Goal: Communication & Community: Answer question/provide support

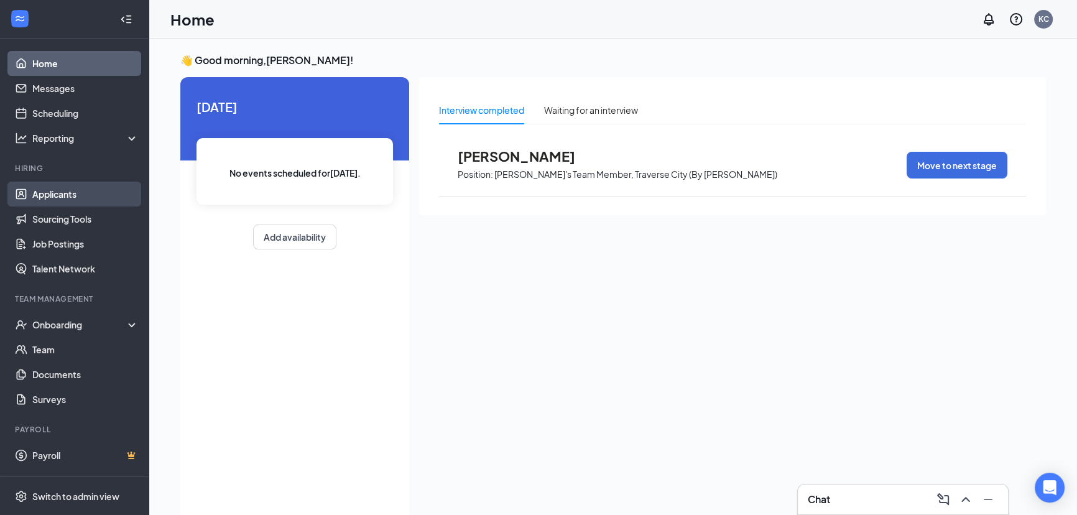
click at [67, 193] on link "Applicants" at bounding box center [85, 194] width 106 height 25
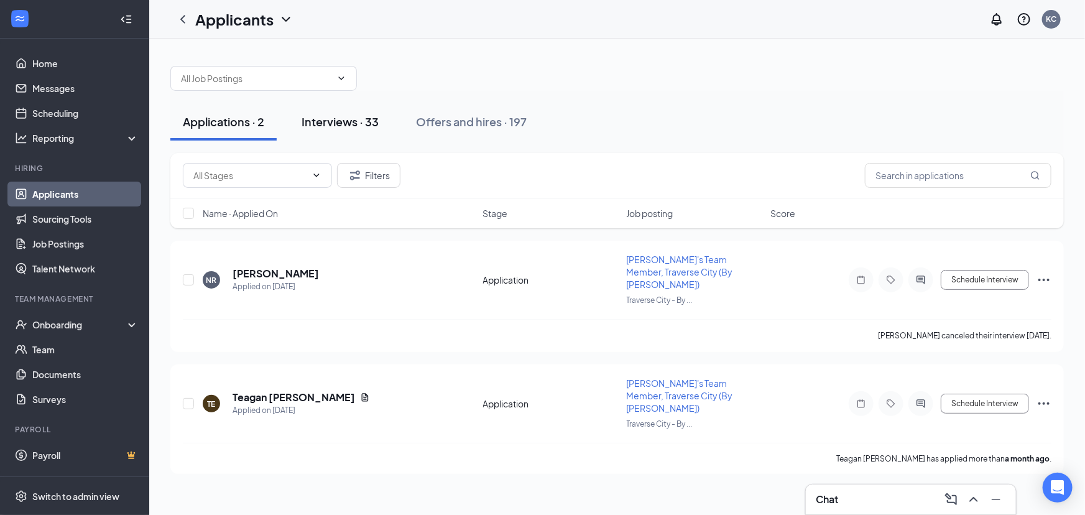
click at [346, 118] on div "Interviews · 33" at bounding box center [340, 122] width 77 height 16
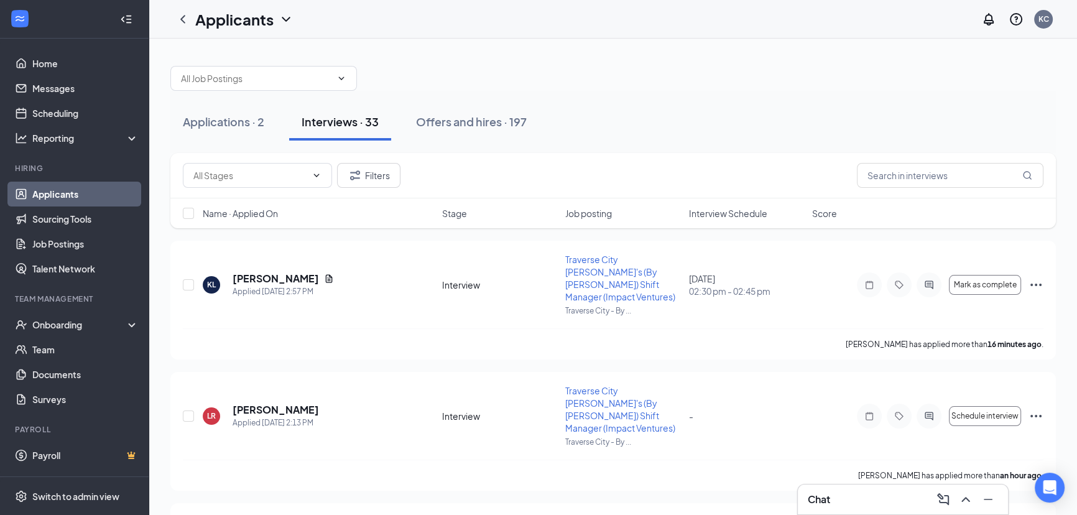
click at [730, 215] on span "Interview Schedule" at bounding box center [728, 213] width 78 height 12
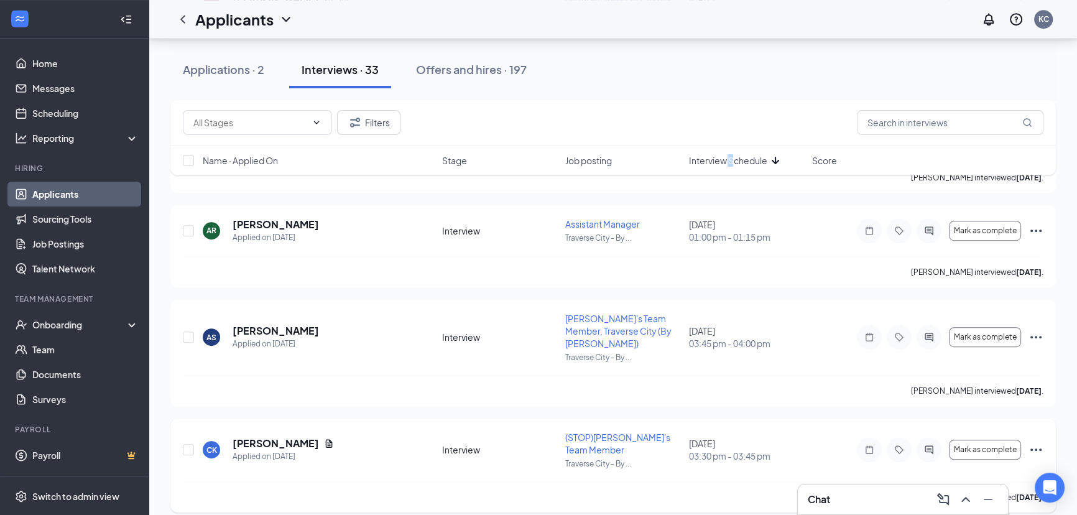
scroll to position [904, 0]
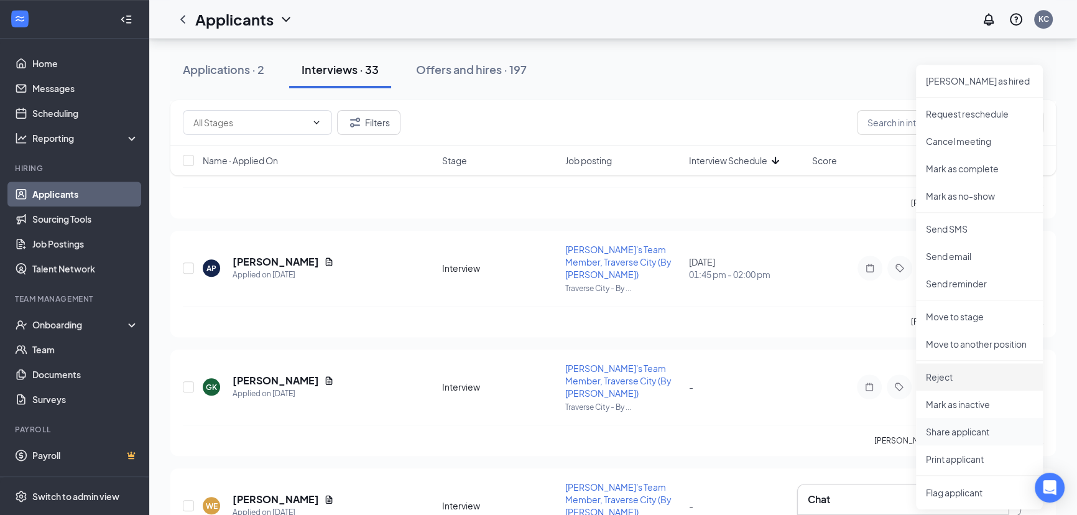
scroll to position [1300, 0]
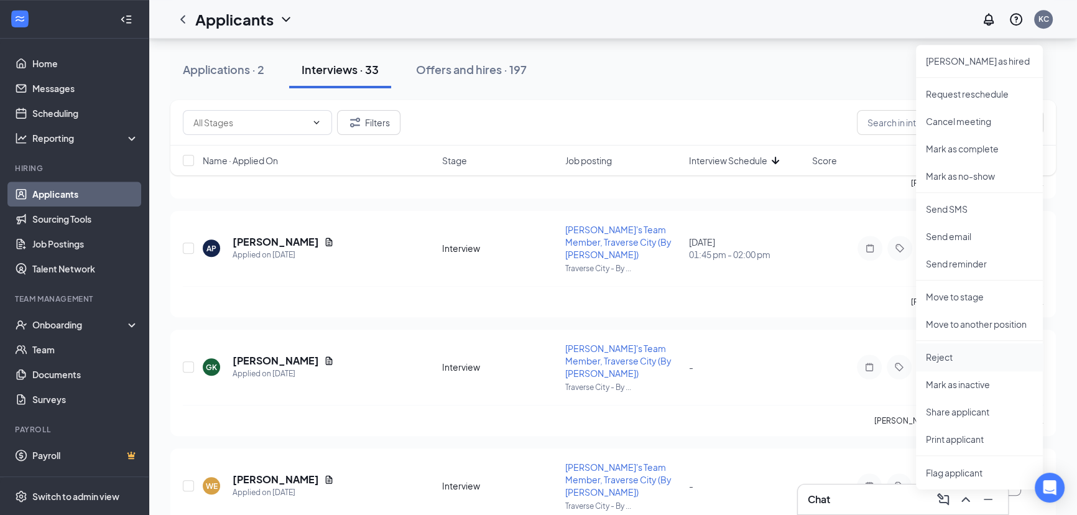
click at [928, 352] on p "Reject" at bounding box center [979, 357] width 107 height 12
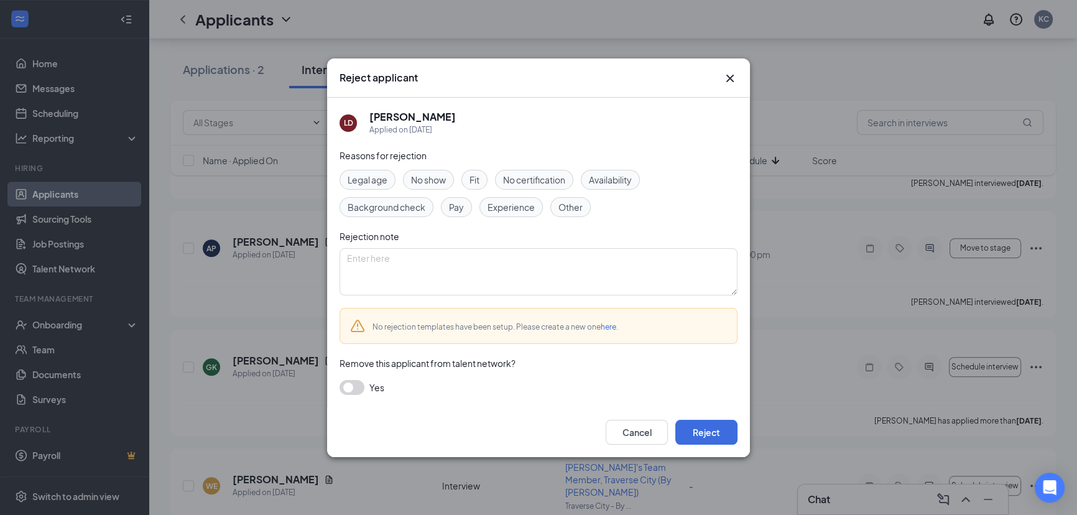
click at [469, 180] on div "Fit" at bounding box center [474, 180] width 26 height 20
click at [705, 429] on button "Reject" at bounding box center [706, 432] width 62 height 25
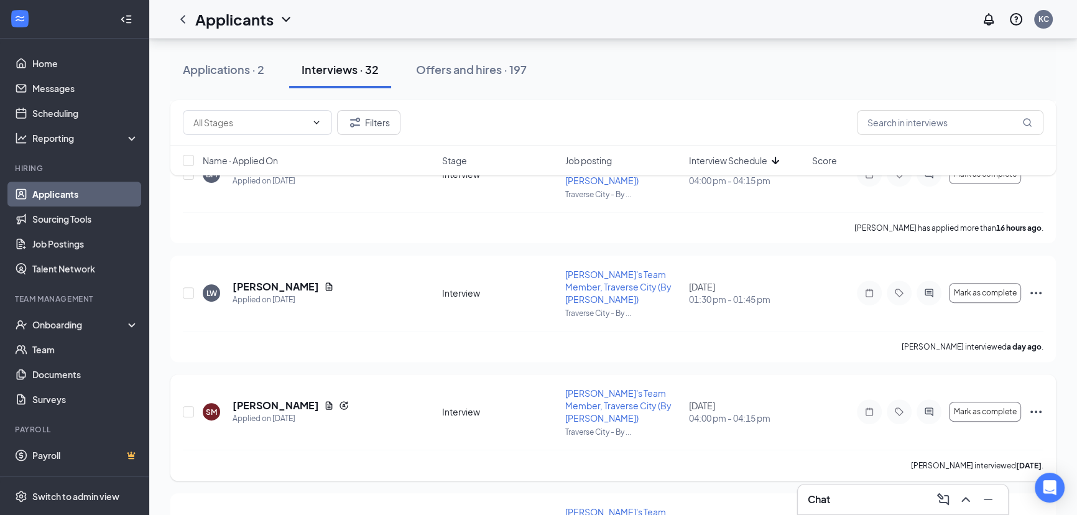
scroll to position [452, 0]
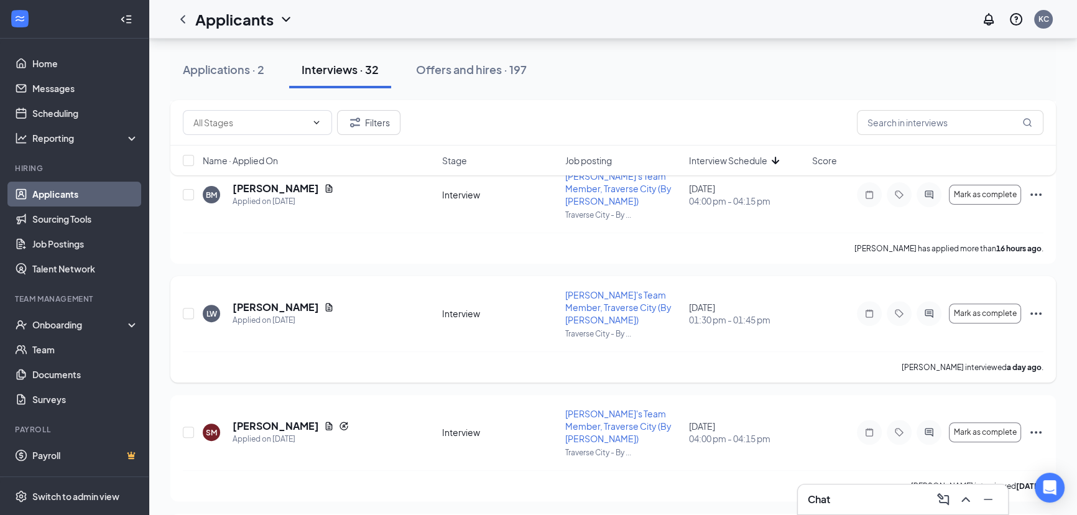
click at [1035, 306] on icon "Ellipses" at bounding box center [1035, 313] width 15 height 15
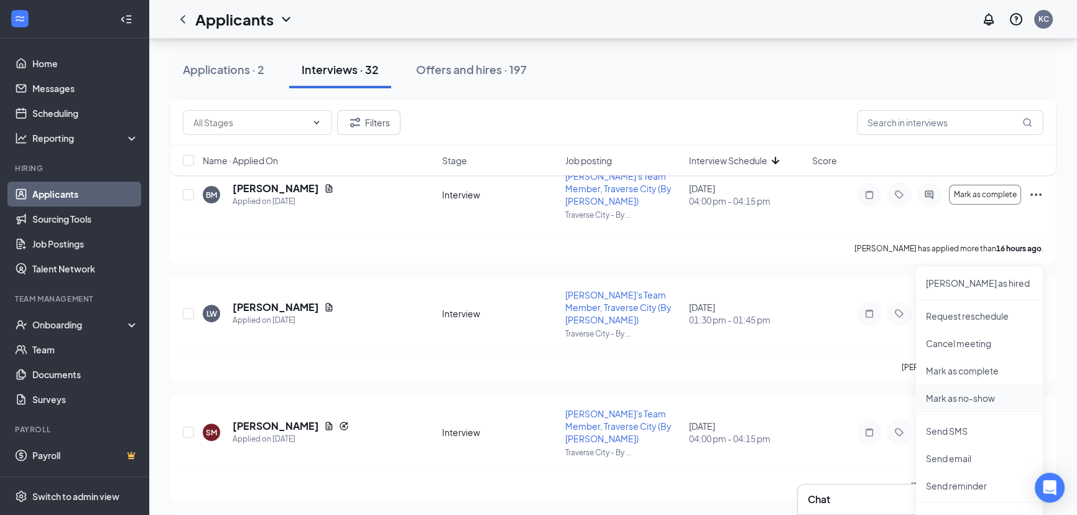
click at [965, 395] on p "Mark as no-show" at bounding box center [979, 398] width 107 height 12
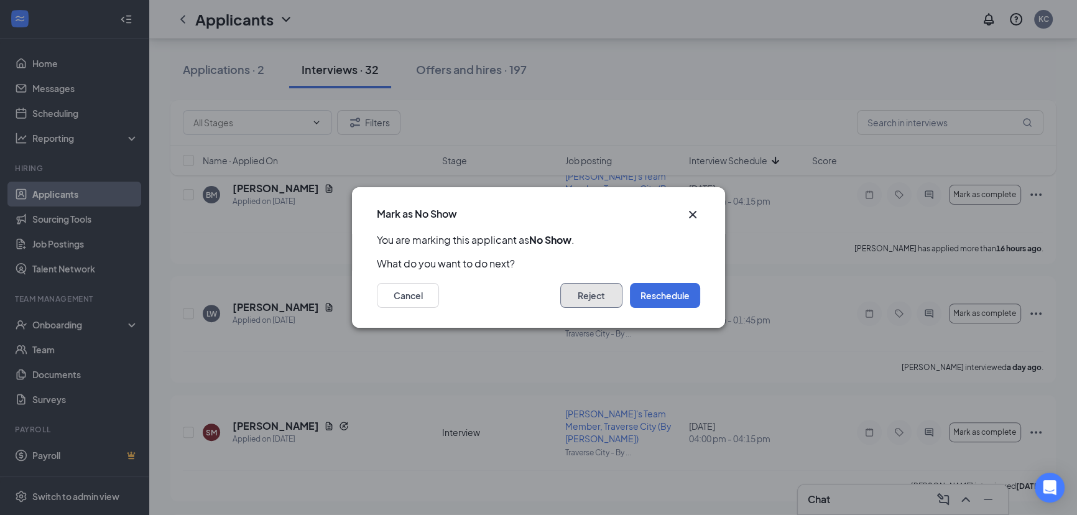
click at [594, 294] on button "Reject" at bounding box center [591, 295] width 62 height 25
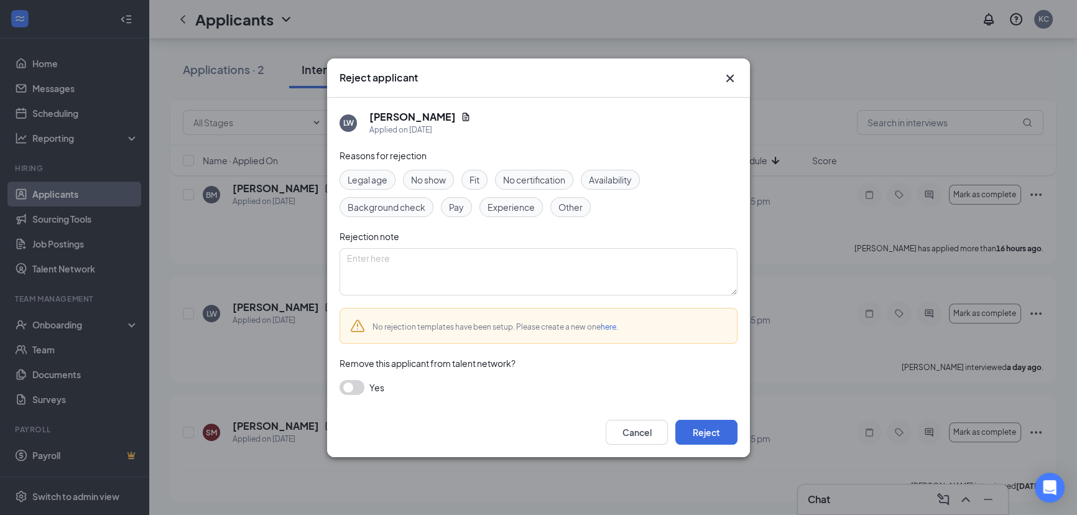
drag, startPoint x: 423, startPoint y: 177, endPoint x: 433, endPoint y: 209, distance: 33.1
click at [423, 176] on span "No show" at bounding box center [428, 180] width 35 height 14
drag, startPoint x: 708, startPoint y: 432, endPoint x: 765, endPoint y: 442, distance: 58.1
click at [709, 432] on button "Reject" at bounding box center [706, 432] width 62 height 25
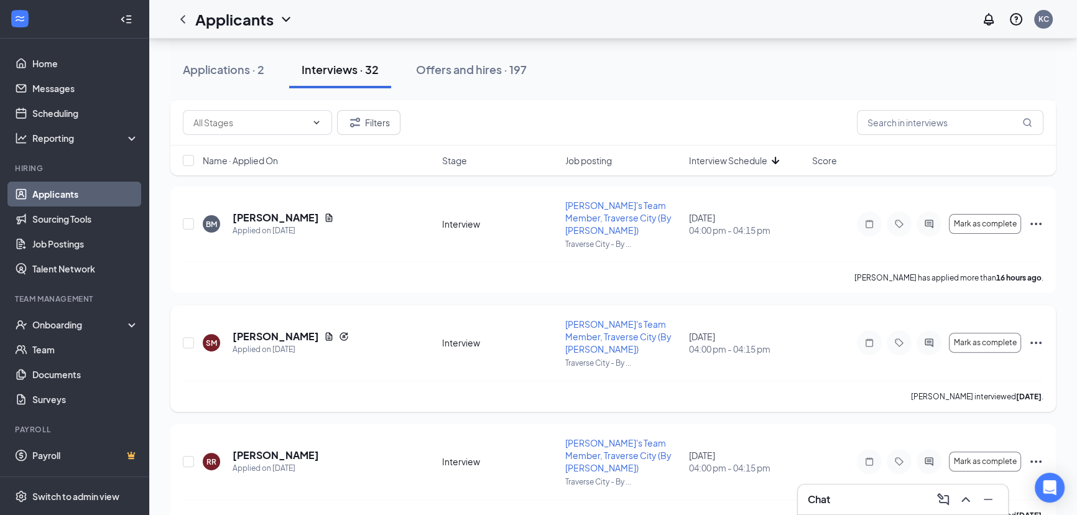
scroll to position [395, 0]
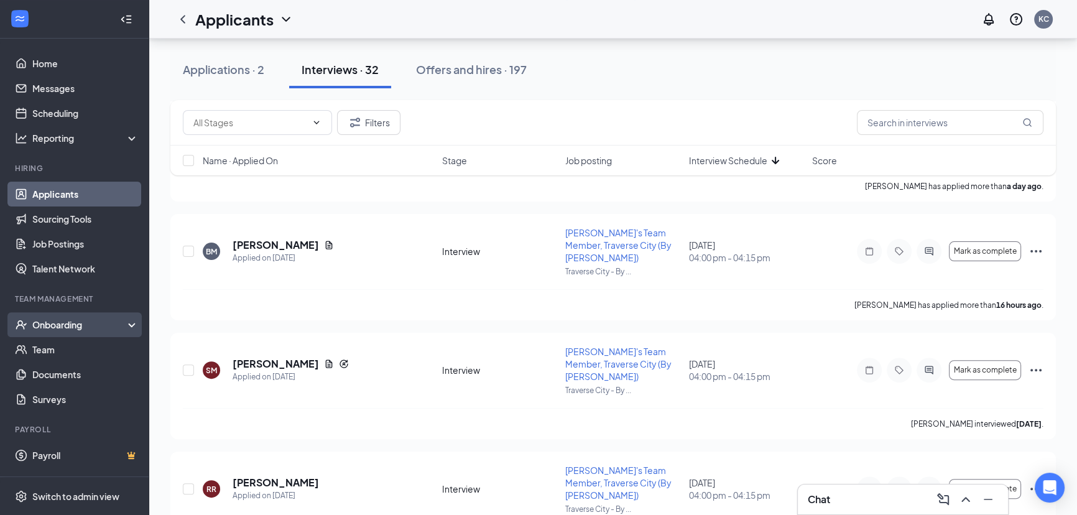
click at [47, 323] on div "Onboarding" at bounding box center [80, 324] width 96 height 12
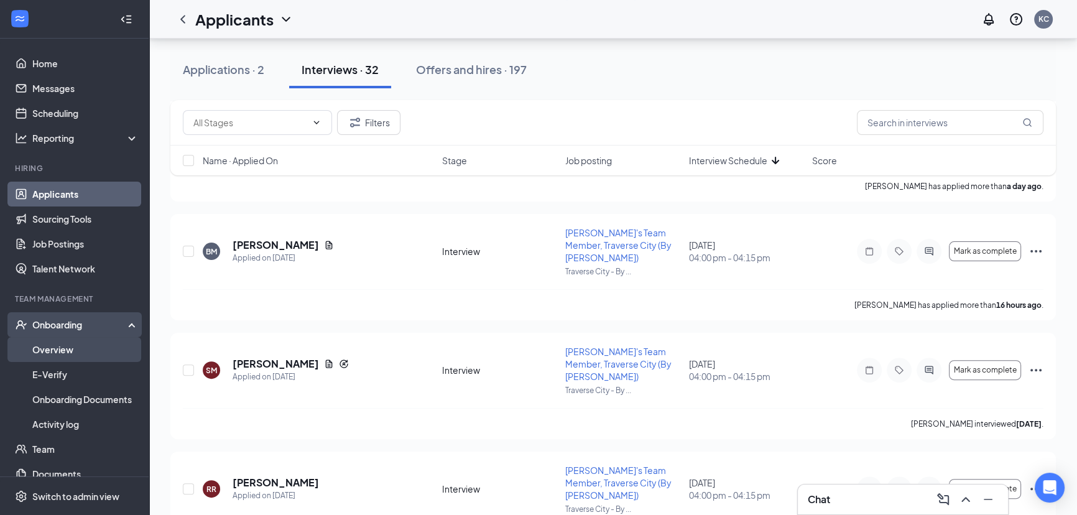
click at [49, 347] on link "Overview" at bounding box center [85, 349] width 106 height 25
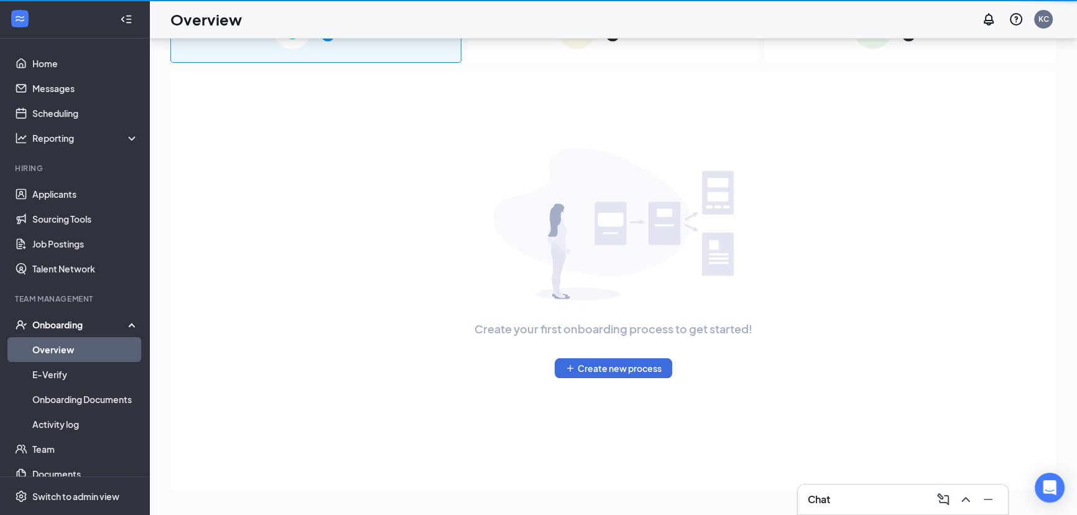
scroll to position [56, 0]
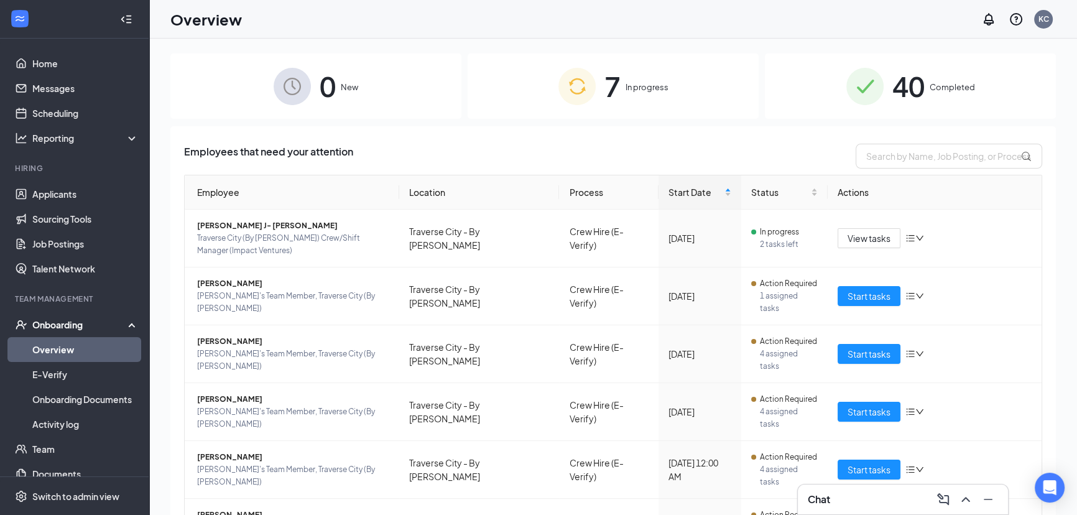
click at [586, 87] on img at bounding box center [576, 86] width 37 height 37
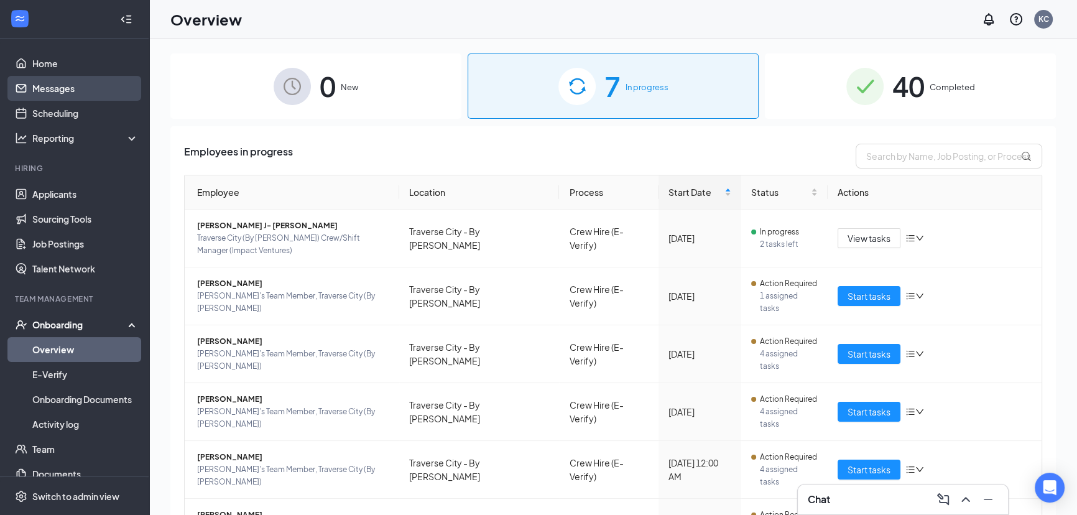
click at [76, 85] on link "Messages" at bounding box center [85, 88] width 106 height 25
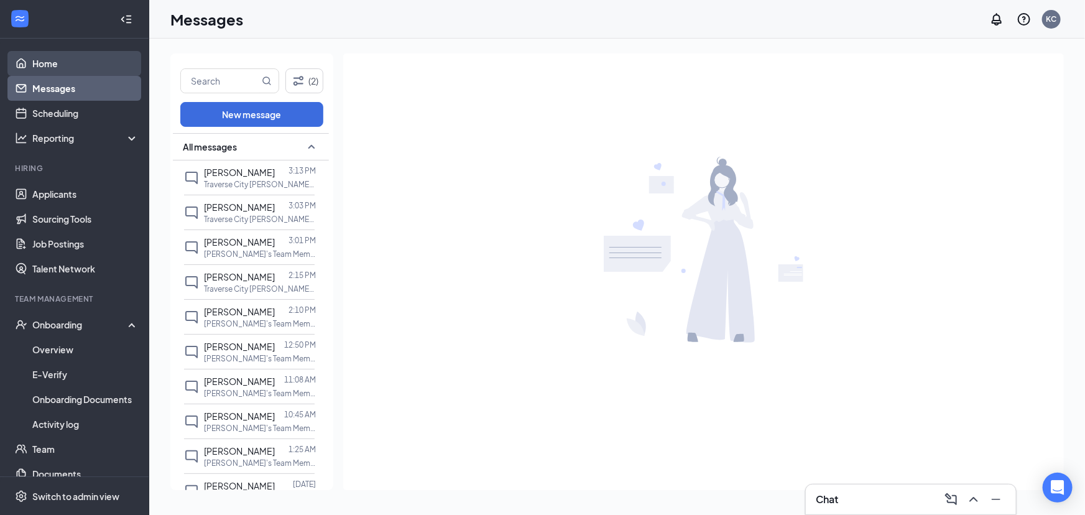
click at [68, 63] on link "Home" at bounding box center [85, 63] width 106 height 25
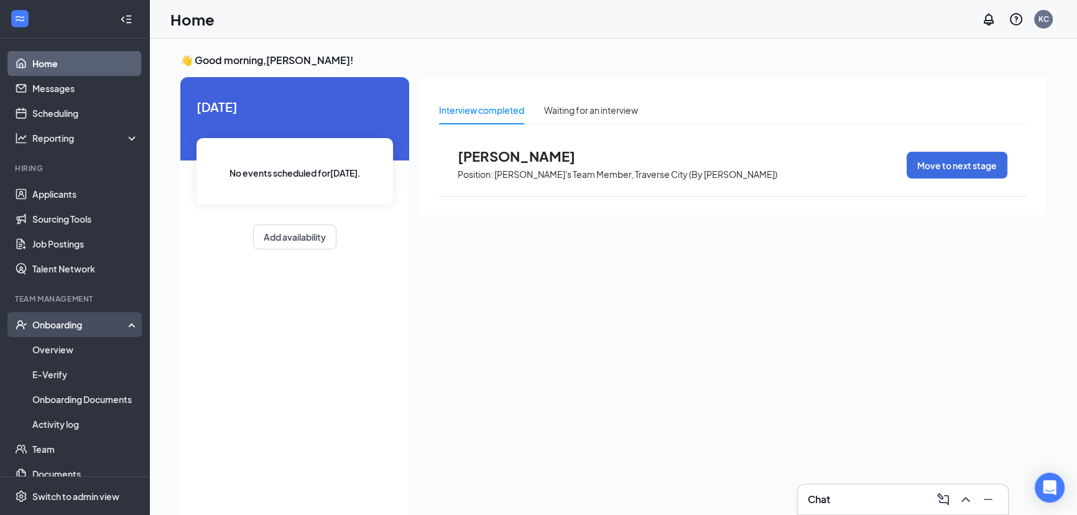
click at [81, 334] on div "Onboarding" at bounding box center [74, 324] width 149 height 25
drag, startPoint x: 75, startPoint y: 326, endPoint x: 71, endPoint y: 340, distance: 14.2
click at [75, 326] on div "Onboarding" at bounding box center [80, 324] width 96 height 12
click at [75, 195] on link "Applicants" at bounding box center [85, 194] width 106 height 25
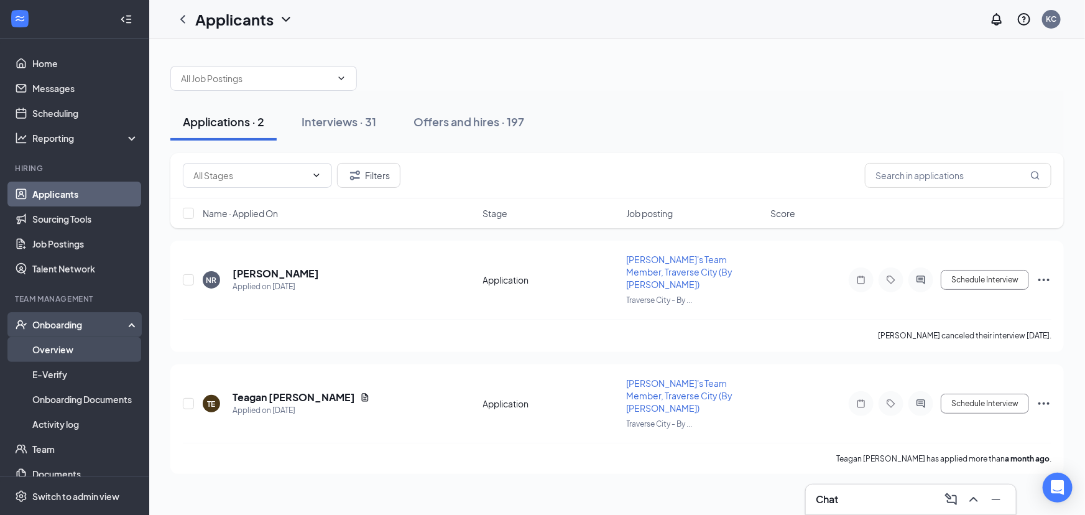
click at [62, 348] on link "Overview" at bounding box center [85, 349] width 106 height 25
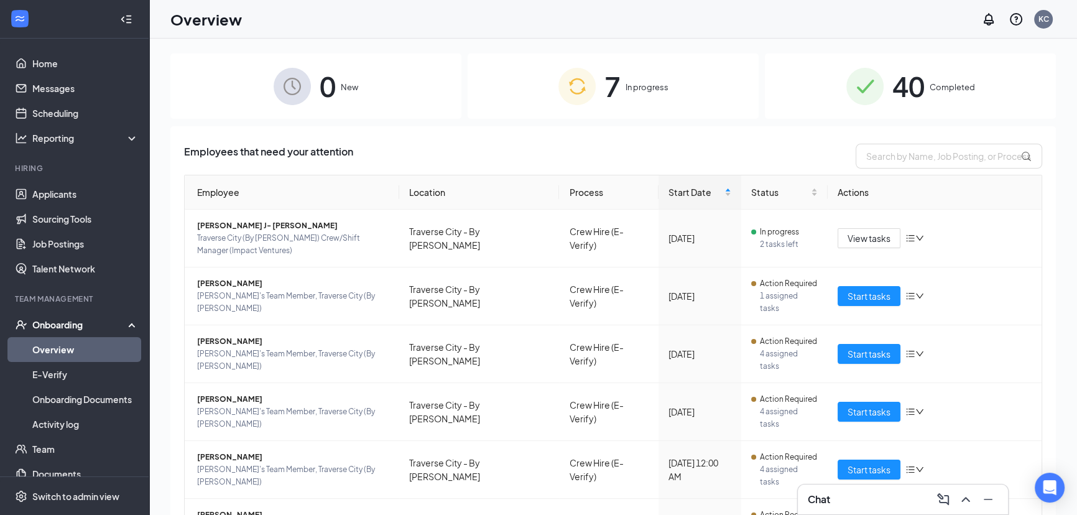
click at [934, 82] on span "Completed" at bounding box center [952, 87] width 45 height 12
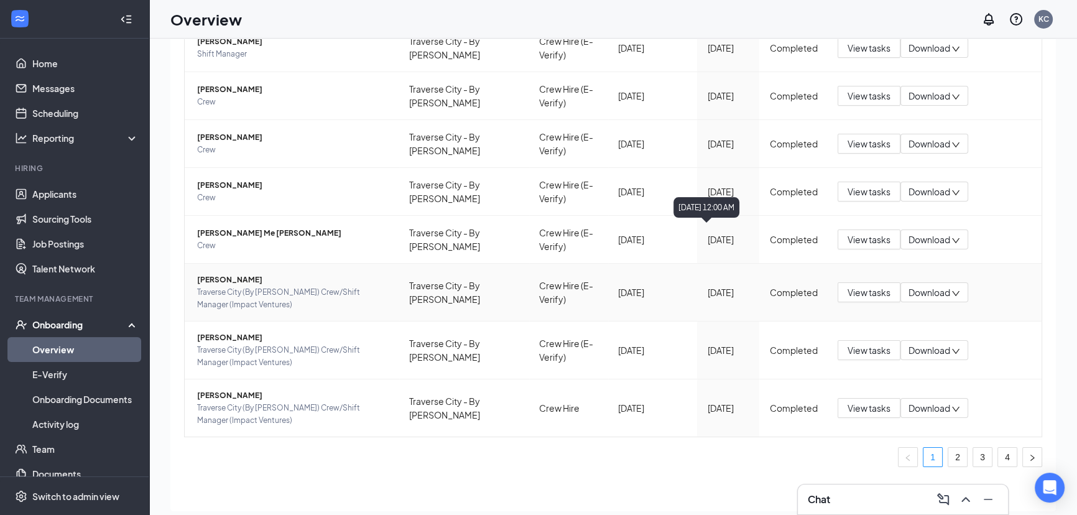
scroll to position [56, 0]
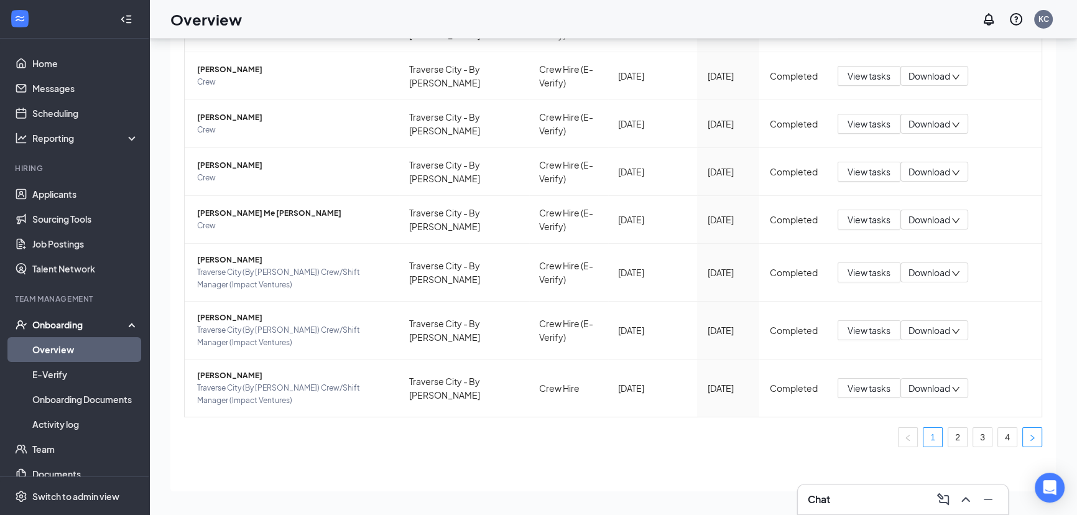
click at [1028, 434] on icon "right" at bounding box center [1031, 437] width 7 height 7
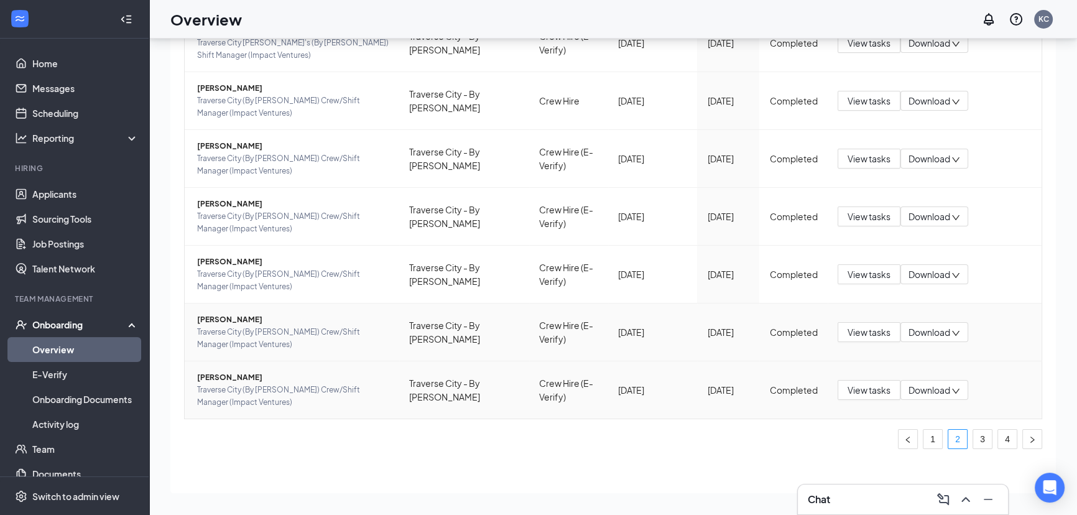
scroll to position [328, 0]
click at [1002, 438] on link "4" at bounding box center [1007, 437] width 19 height 19
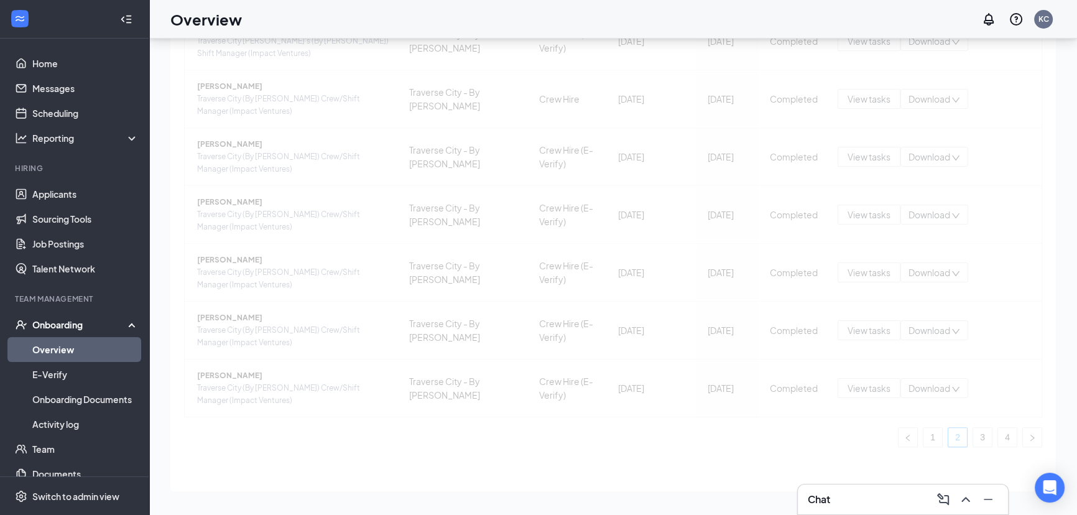
scroll to position [318, 0]
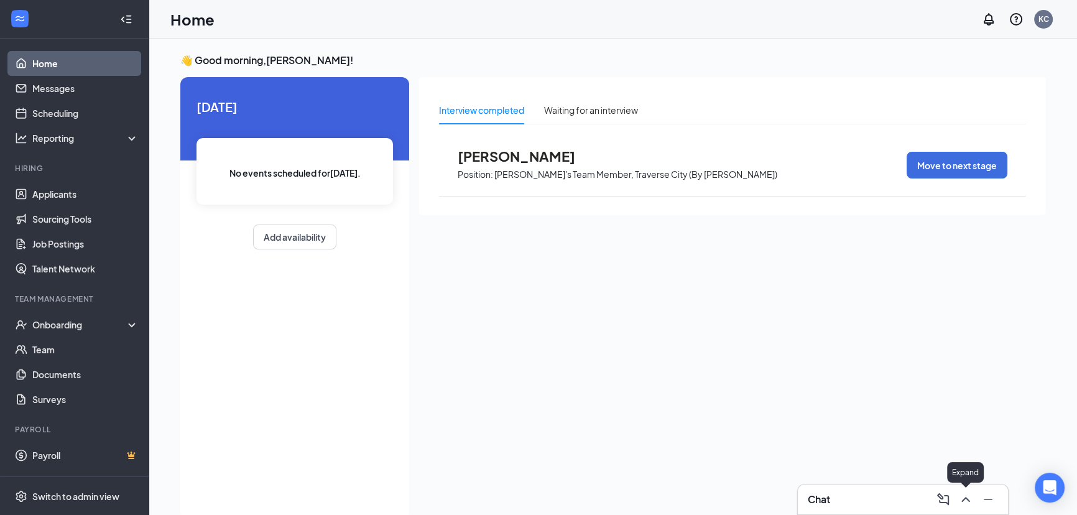
click at [968, 496] on icon "ChevronUp" at bounding box center [965, 499] width 15 height 15
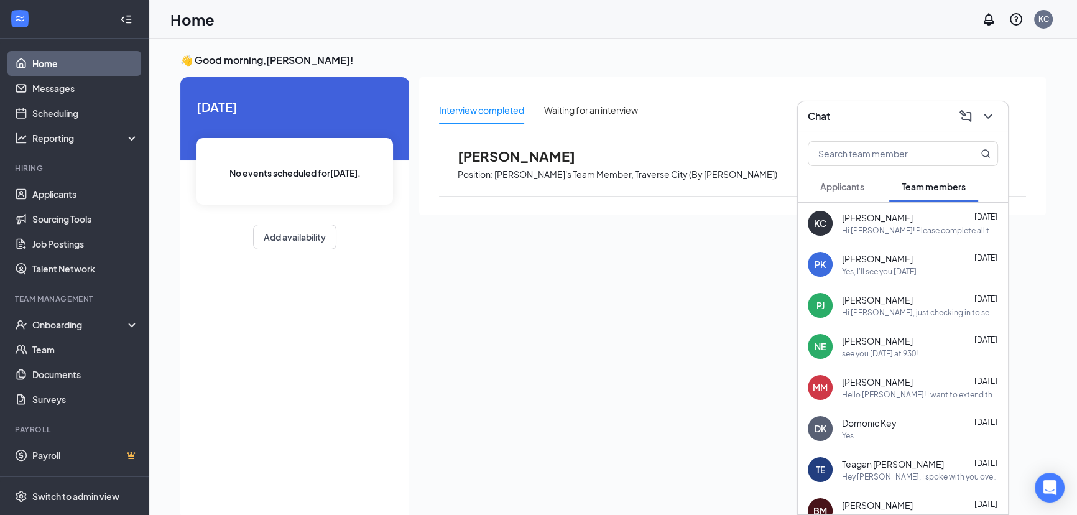
click at [839, 178] on button "Applicants" at bounding box center [842, 186] width 69 height 31
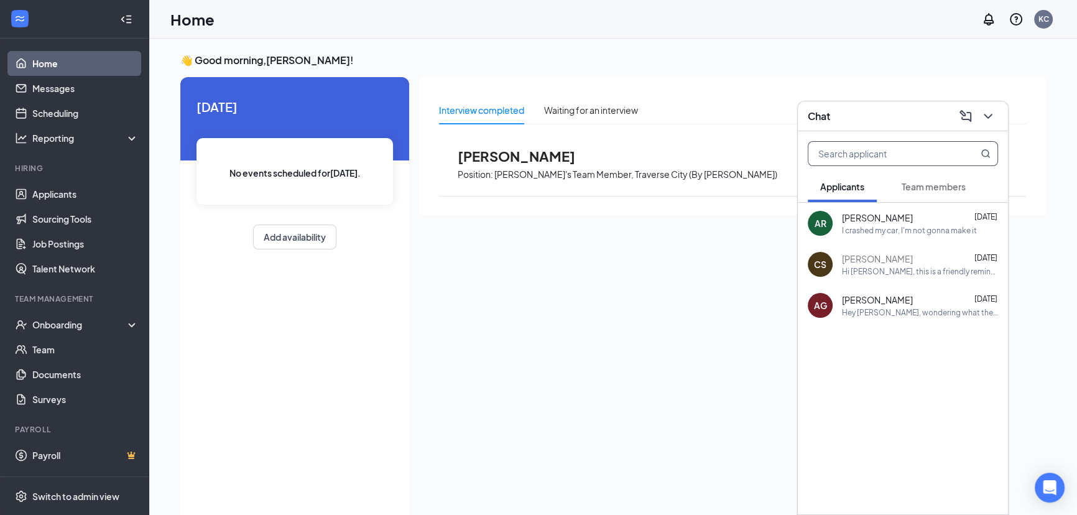
click at [910, 155] on input "text" at bounding box center [881, 154] width 147 height 24
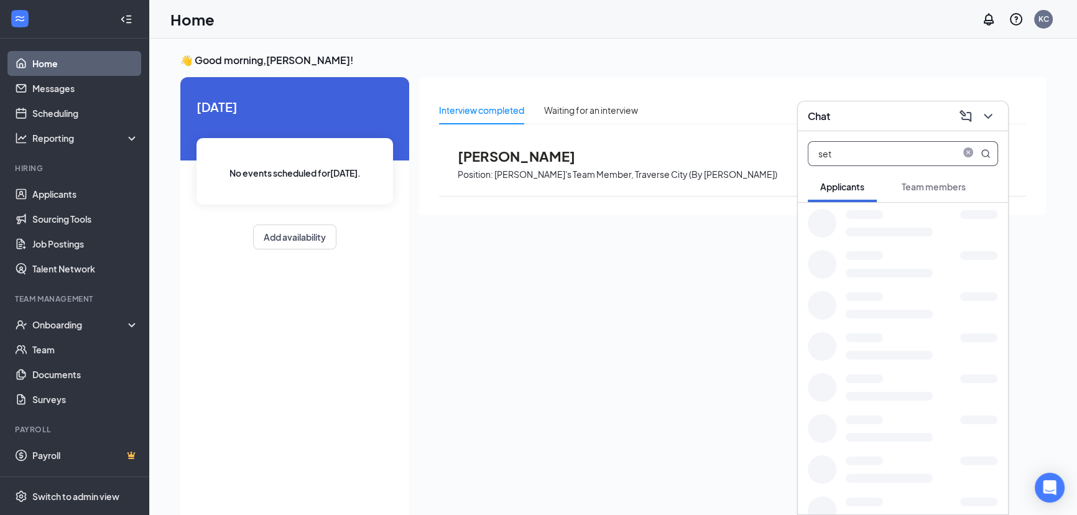
type input "[PERSON_NAME]"
click at [968, 151] on icon "close-circle" at bounding box center [968, 154] width 10 height 10
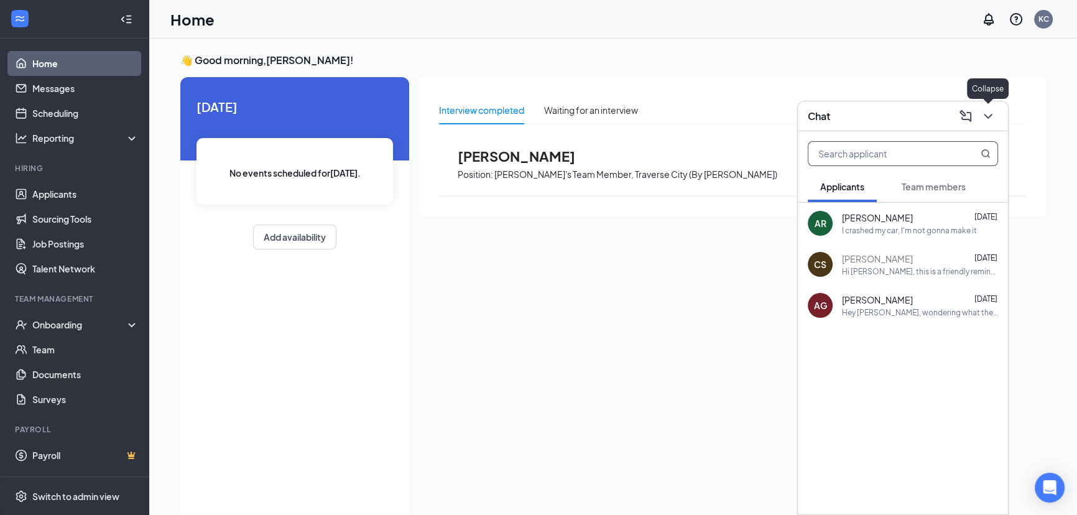
click at [989, 118] on icon "ChevronDown" at bounding box center [988, 116] width 8 height 5
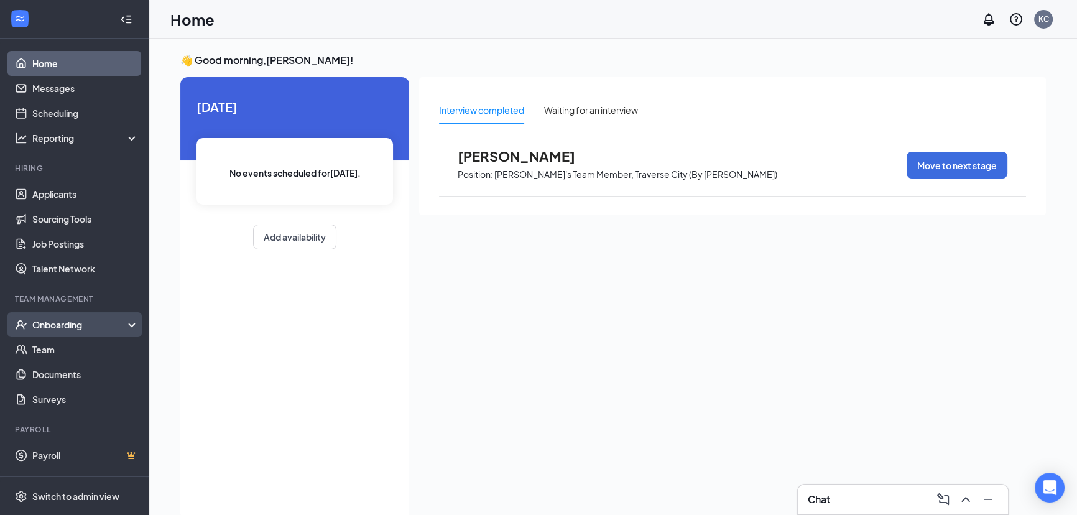
click at [55, 322] on div "Onboarding" at bounding box center [80, 324] width 96 height 12
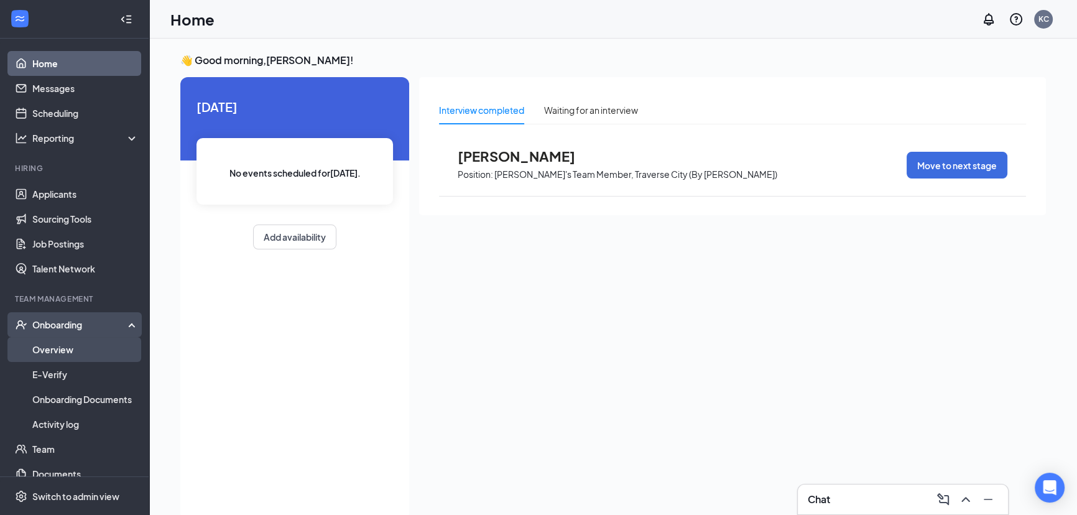
click at [42, 347] on link "Overview" at bounding box center [85, 349] width 106 height 25
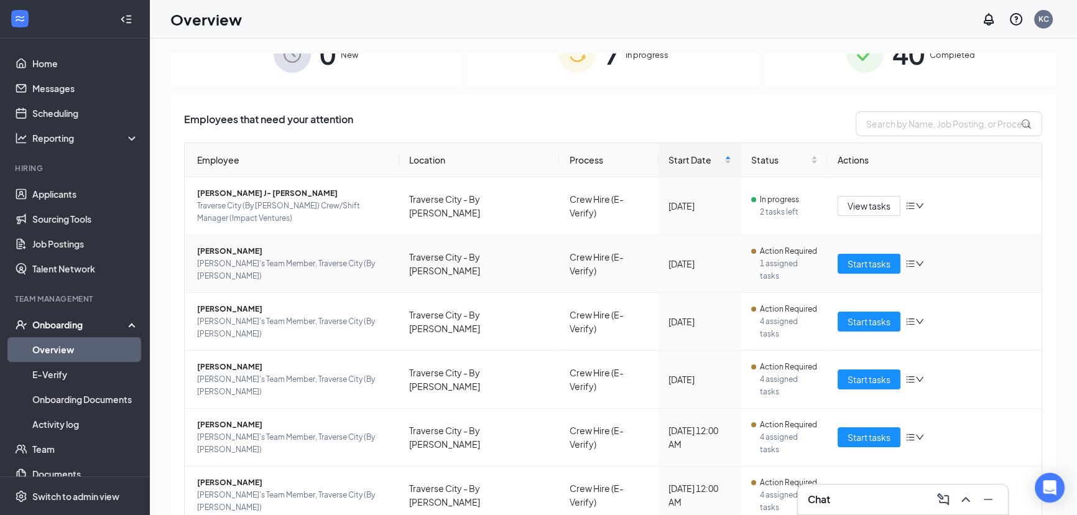
scroll to position [67, 0]
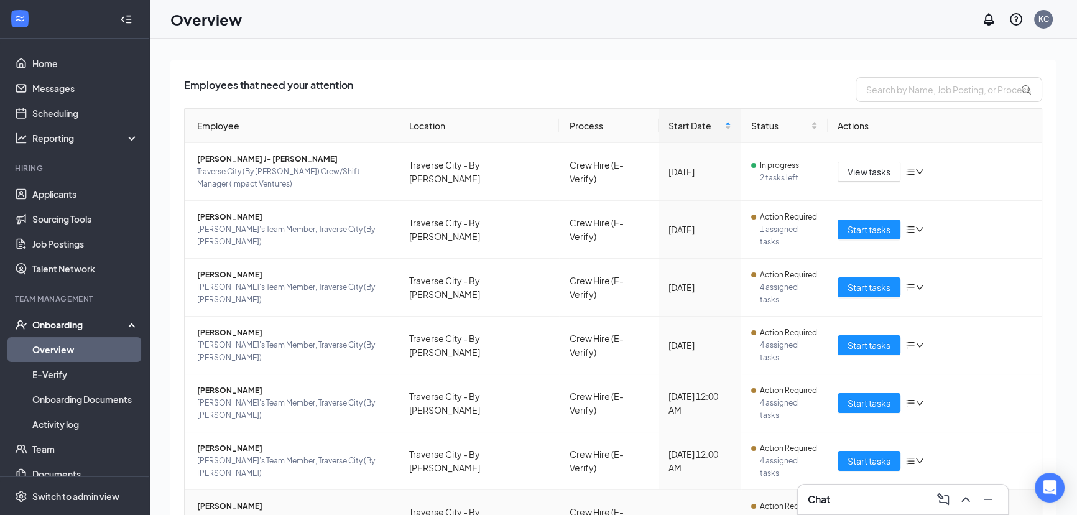
click at [223, 500] on span "[PERSON_NAME]" at bounding box center [293, 506] width 192 height 12
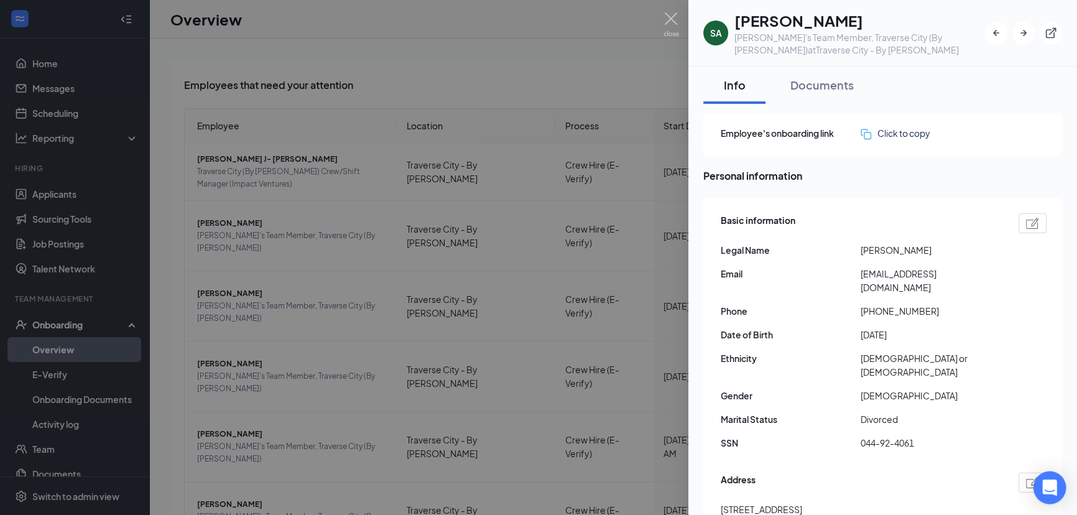
click at [1051, 487] on icon "Open Intercom Messenger" at bounding box center [1049, 487] width 14 height 16
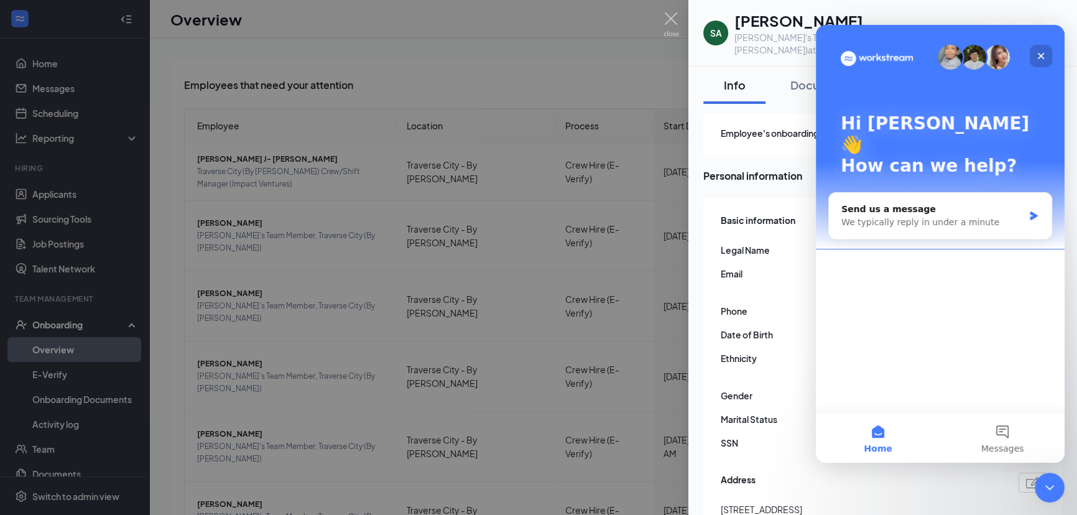
click at [1043, 55] on icon "Close" at bounding box center [1041, 56] width 10 height 10
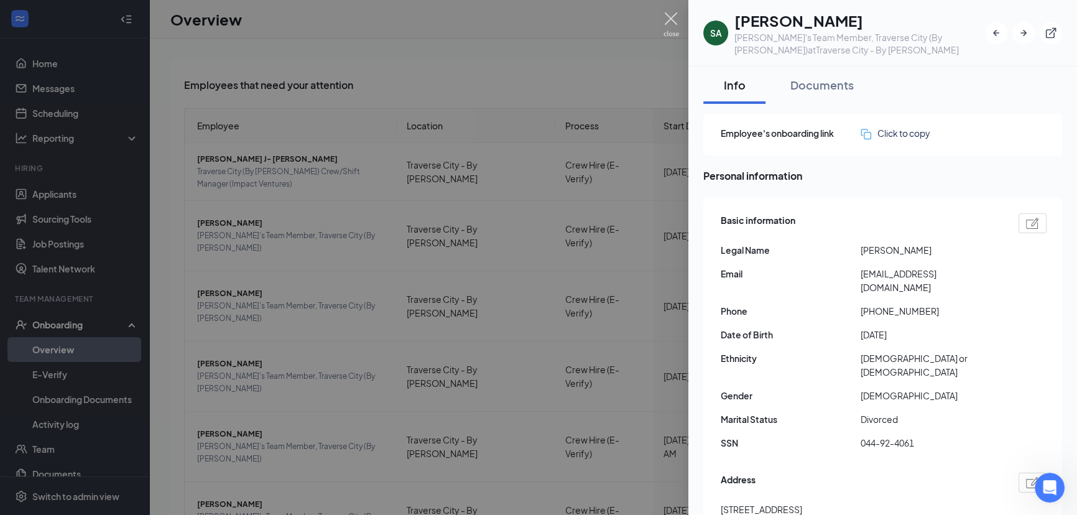
click at [671, 21] on img at bounding box center [671, 24] width 16 height 24
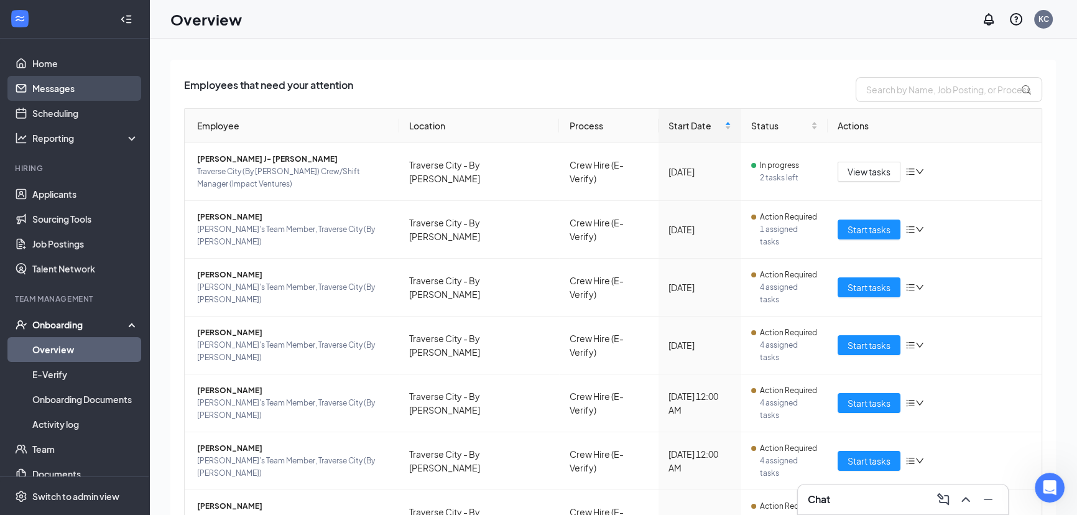
click at [52, 86] on link "Messages" at bounding box center [85, 88] width 106 height 25
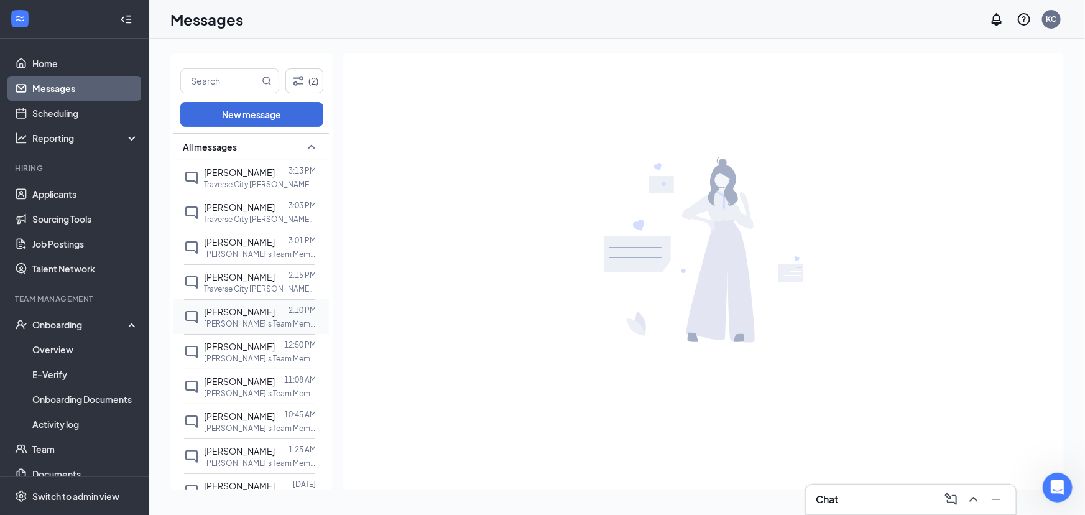
click at [275, 318] on div at bounding box center [282, 312] width 14 height 14
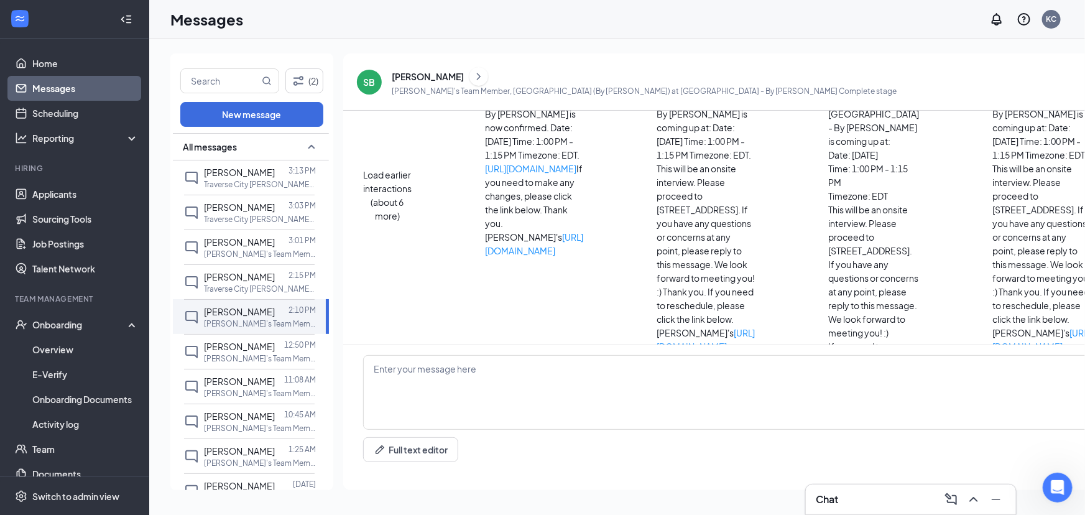
scroll to position [146, 0]
click at [456, 394] on textarea at bounding box center [978, 392] width 1231 height 75
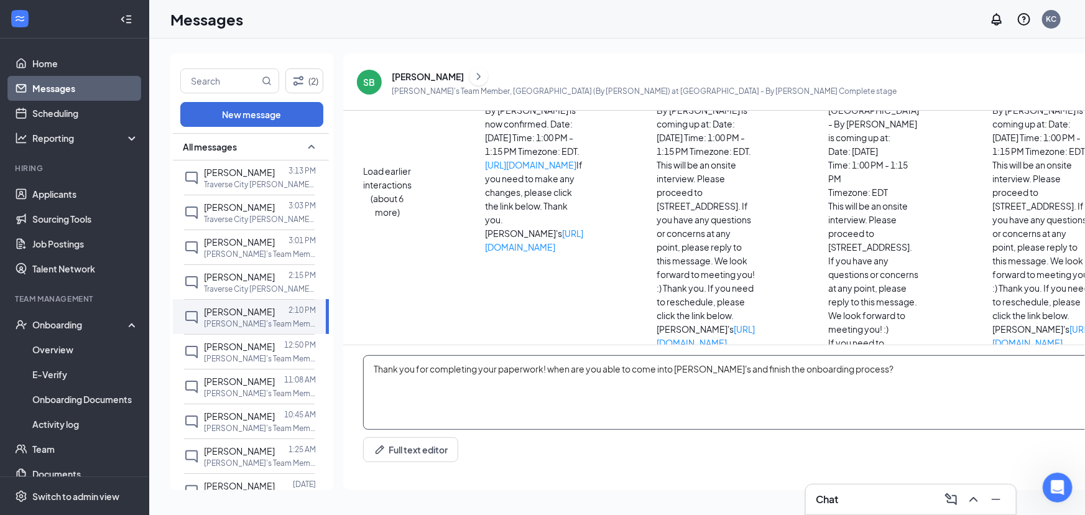
type textarea "Thank you for completing your paperwork! when are you able to come into [PERSON…"
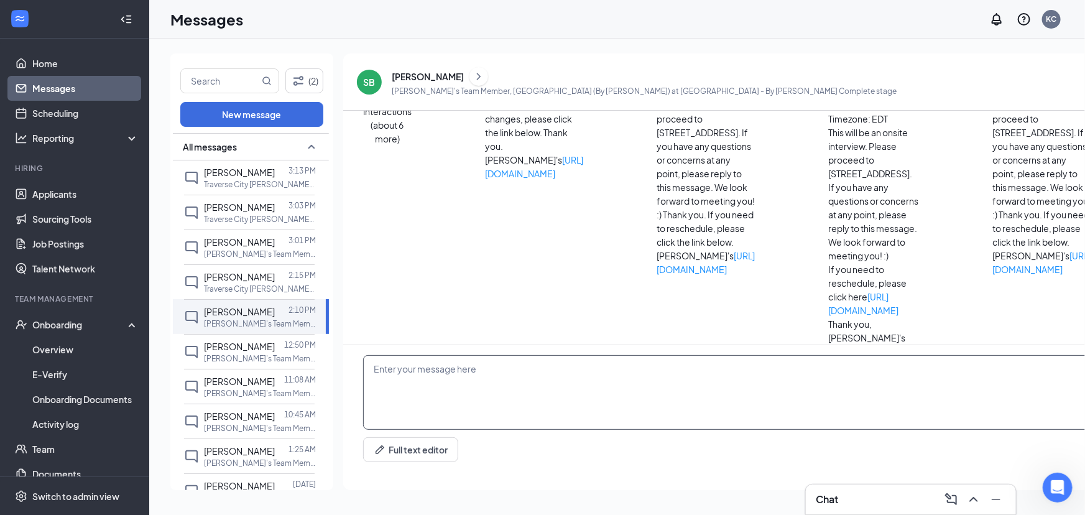
scroll to position [226, 0]
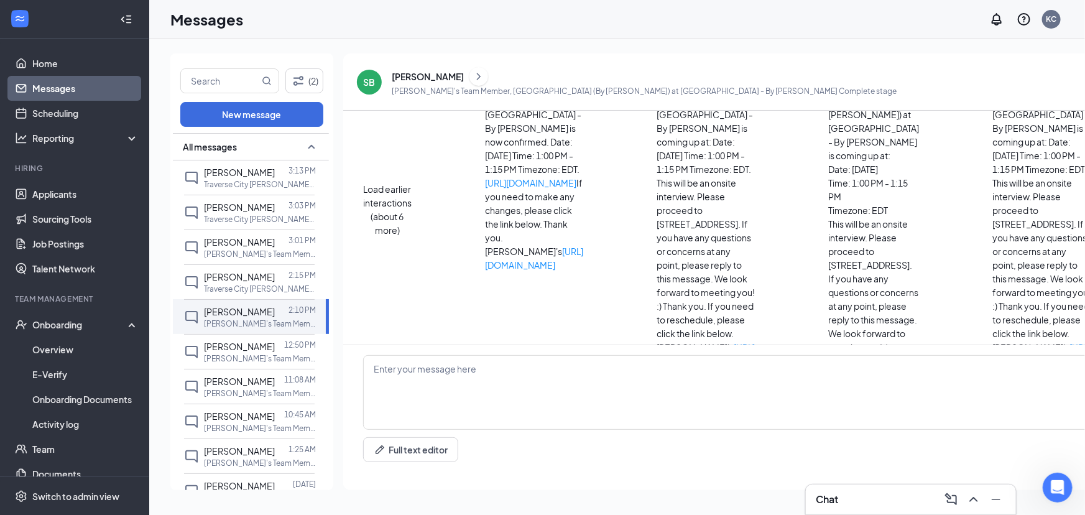
scroll to position [113, 0]
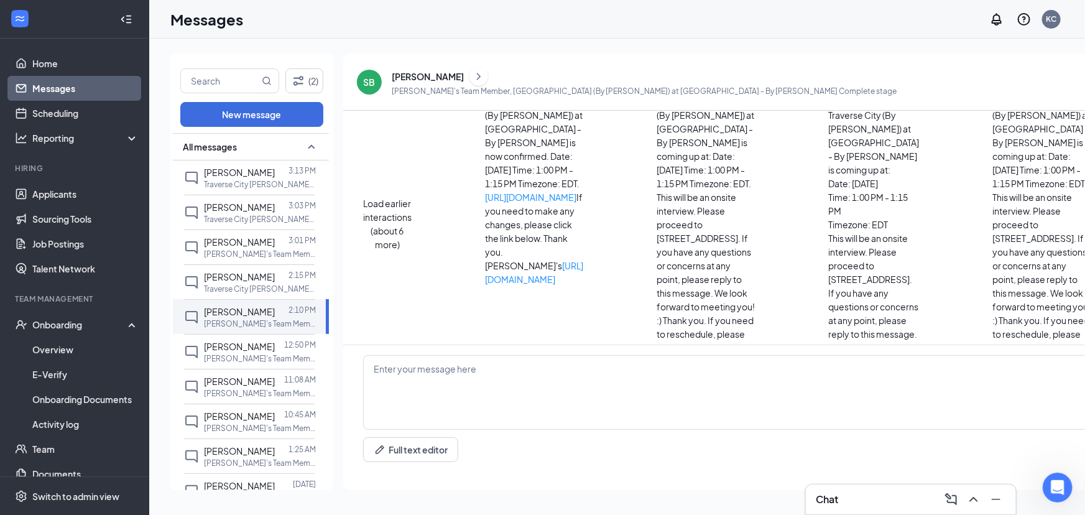
click at [1084, 21] on icon "SmallChevronDown" at bounding box center [1098, 19] width 6 height 4
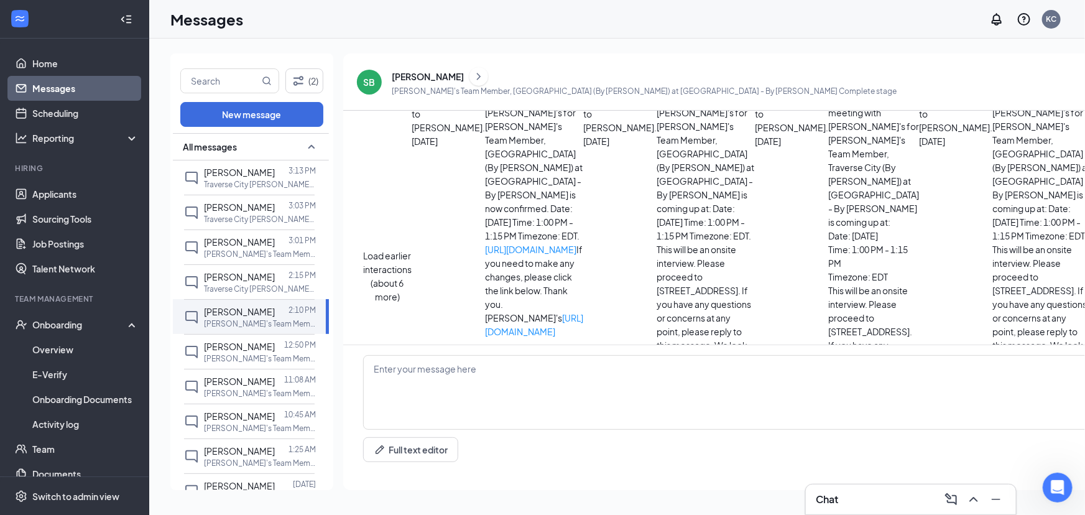
scroll to position [57, 0]
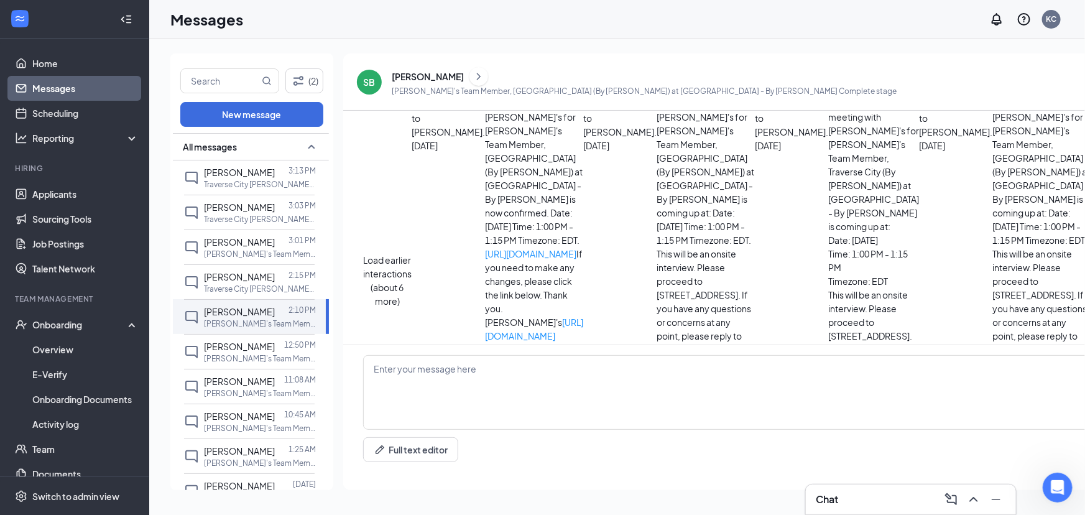
click at [919, 84] on icon "SmallChevronDown" at bounding box center [926, 76] width 15 height 15
click at [755, 84] on icon "SmallChevronDown" at bounding box center [762, 76] width 15 height 15
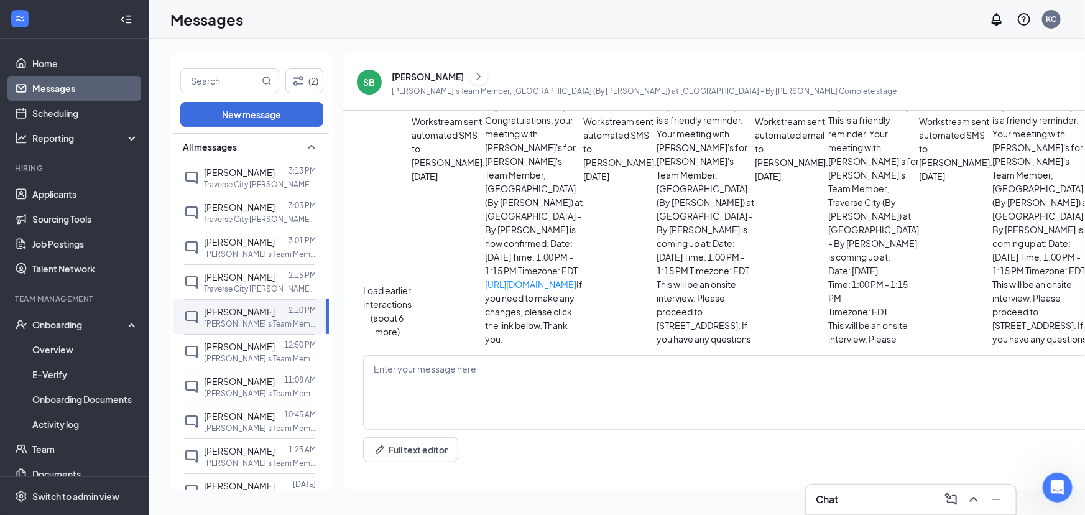
scroll to position [0, 0]
